Goal: Check status

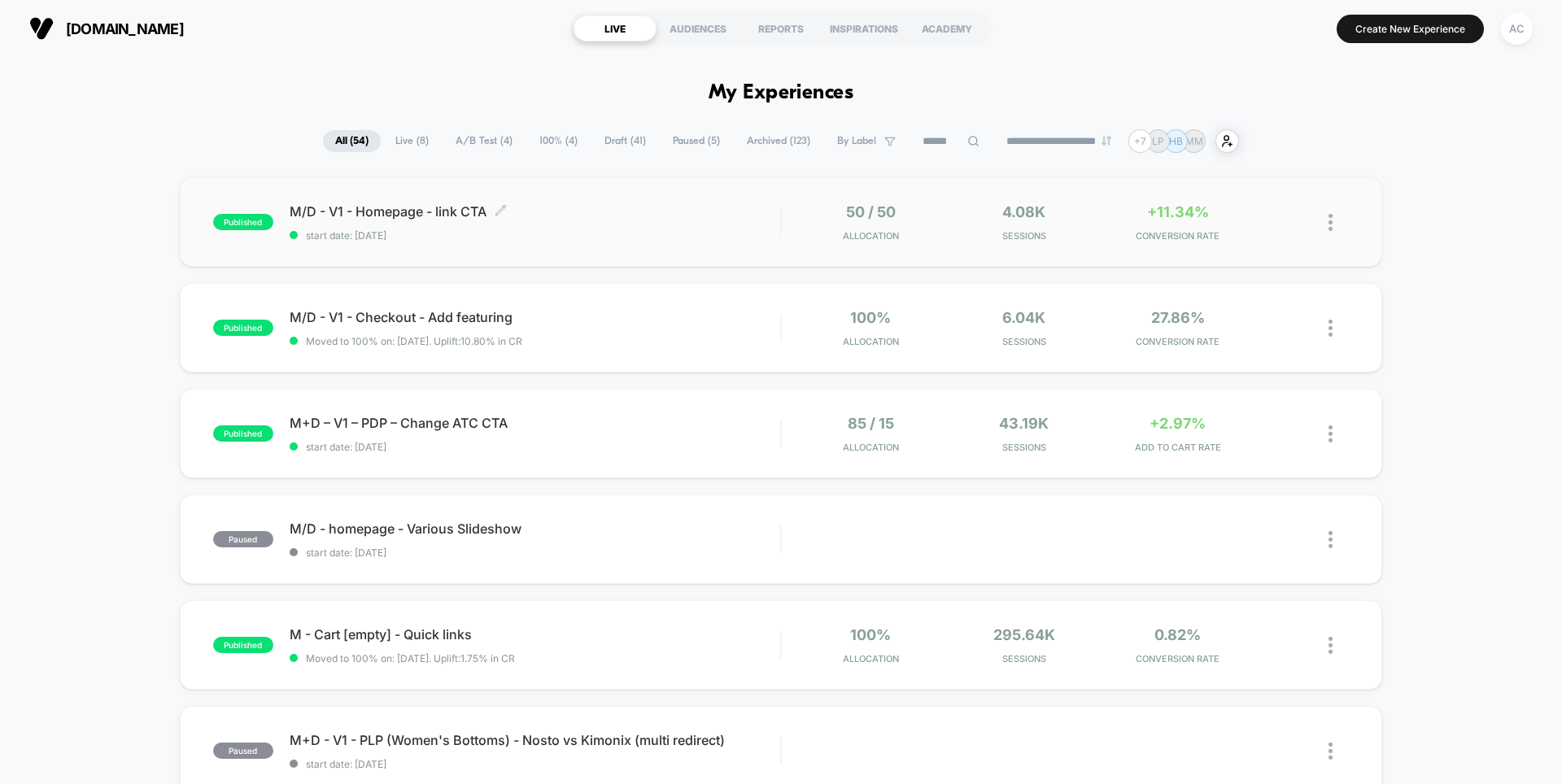
click at [616, 236] on span "start date: [DATE]" at bounding box center [534, 235] width 491 height 13
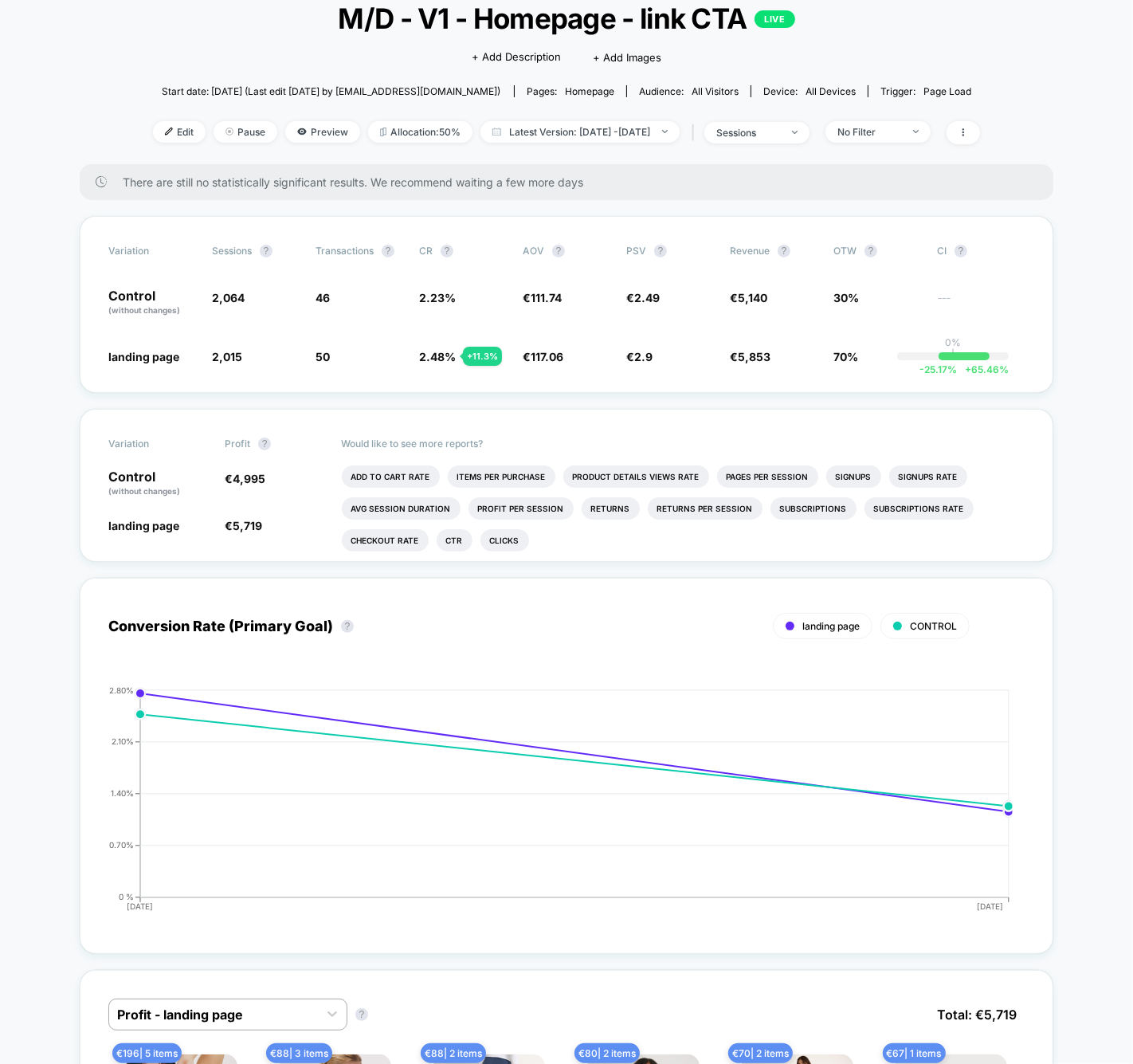
scroll to position [105, 0]
